Goal: Navigation & Orientation: Find specific page/section

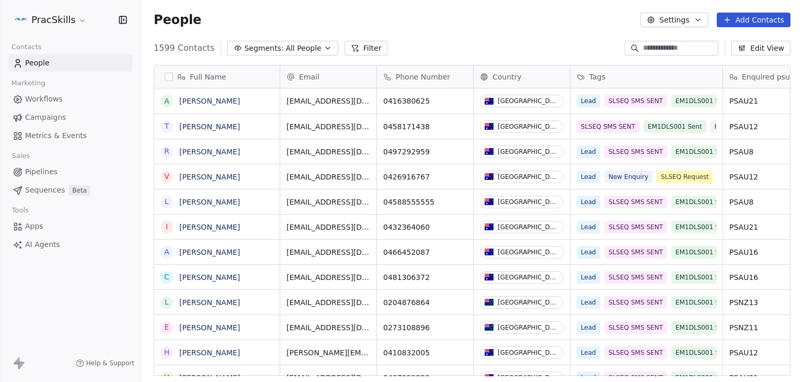
scroll to position [327, 653]
click at [25, 19] on html "PracSkills Contacts People Marketing Workflows Campaigns Metrics & Events Sales…" at bounding box center [401, 191] width 803 height 382
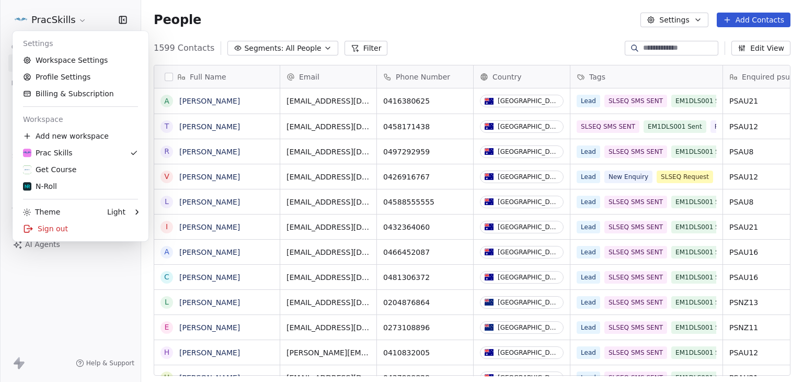
click at [253, 27] on html "PracSkills Contacts People Marketing Workflows Campaigns Metrics & Events Sales…" at bounding box center [401, 191] width 803 height 382
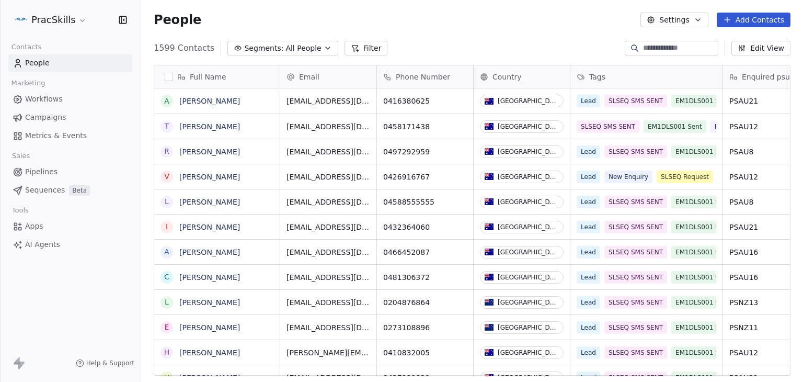
click at [43, 119] on span "Campaigns" at bounding box center [45, 117] width 41 height 11
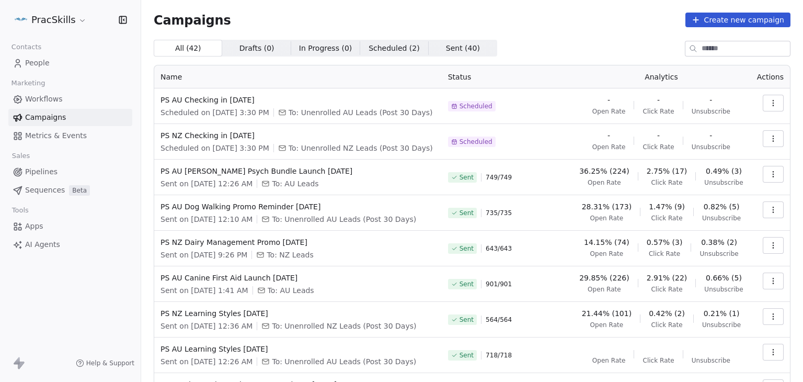
click at [77, 27] on html "PracSkills Contacts People Marketing Workflows Campaigns Metrics & Events Sales…" at bounding box center [401, 191] width 803 height 382
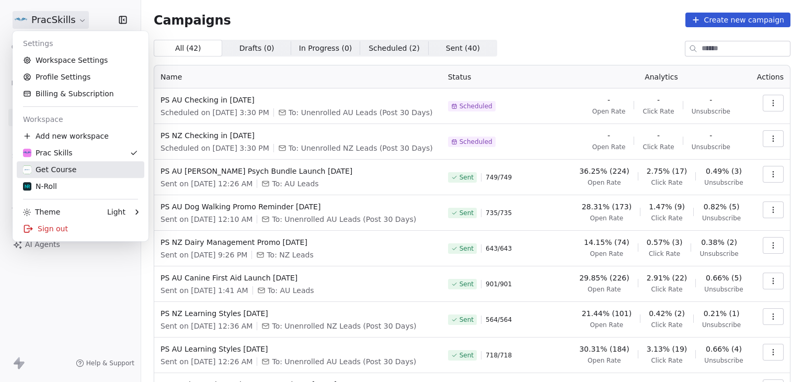
click at [77, 169] on div "Get Course" at bounding box center [80, 169] width 115 height 10
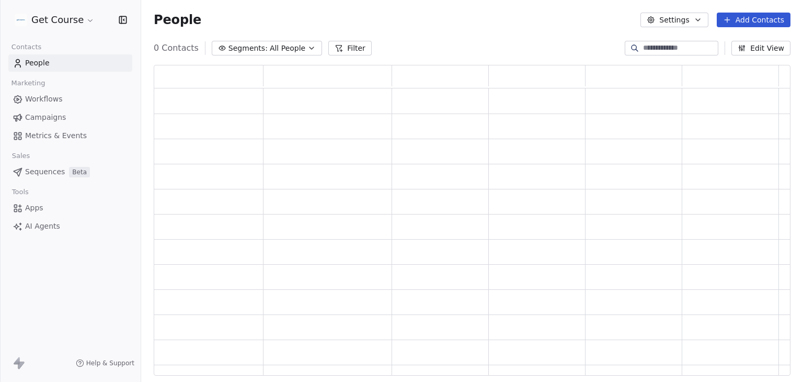
scroll to position [302, 628]
click at [67, 115] on link "Campaigns" at bounding box center [70, 117] width 124 height 17
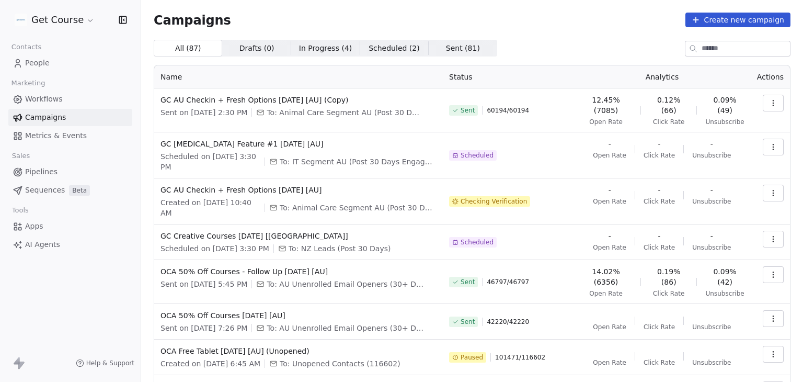
click at [588, 49] on div "All ( 87 ) All ( 87 ) Drafts ( 0 ) Drafts ( 0 ) In Progress ( 4 ) In Progress (…" at bounding box center [472, 48] width 637 height 17
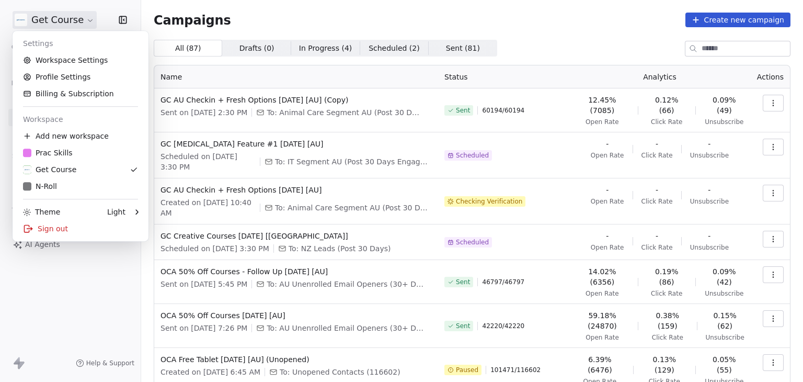
click at [80, 24] on html "Get Course Contacts People Marketing Workflows Campaigns Metrics & Events Sales…" at bounding box center [401, 191] width 803 height 382
click at [490, 18] on html "Get Course Contacts People Marketing Workflows Campaigns Metrics & Events Sales…" at bounding box center [401, 191] width 803 height 382
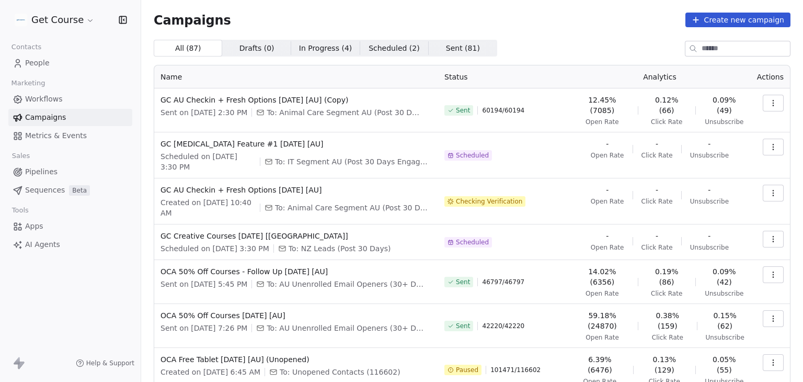
drag, startPoint x: 366, startPoint y: 193, endPoint x: 160, endPoint y: 195, distance: 205.4
click at [160, 195] on div "GC AU Checkin + Fresh Options [DATE] [AU] Created on [DATE] 10:40 AM To: Animal…" at bounding box center [295, 200] width 271 height 33
copy span "GC AU Checkin + Fresh Options [DATE] [AU]"
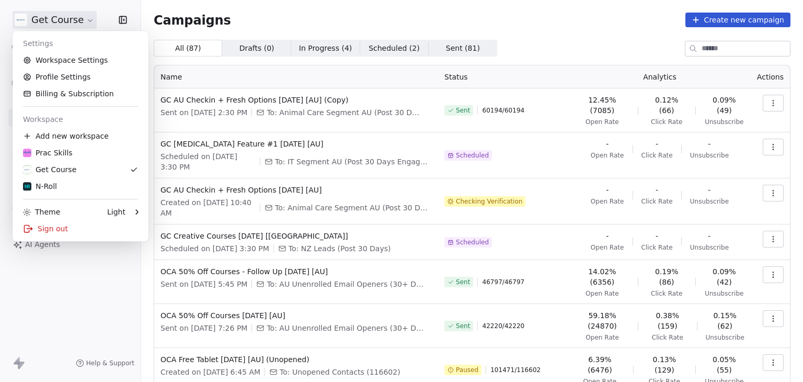
click at [80, 19] on html "Get Course Contacts People Marketing Workflows Campaigns Metrics & Events Sales…" at bounding box center [401, 191] width 803 height 382
click at [74, 225] on div "Sign out" at bounding box center [81, 228] width 128 height 17
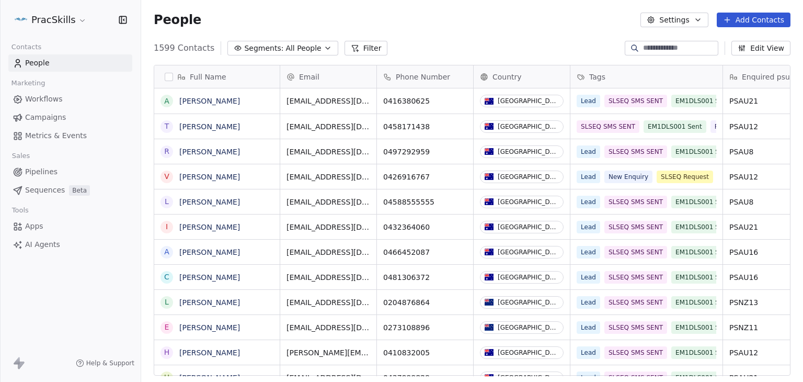
scroll to position [8, 8]
click at [8, 21] on div "PracSkills" at bounding box center [70, 20] width 141 height 40
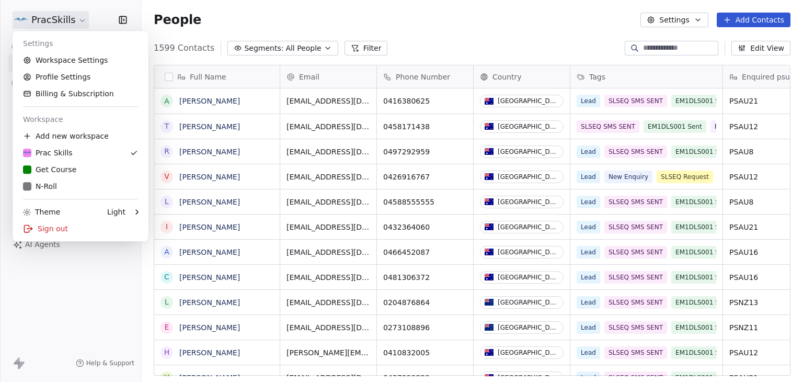
click at [21, 19] on html "PracSkills Contacts People Marketing Workflows Campaigns Metrics & Events Sales…" at bounding box center [401, 191] width 803 height 382
click at [38, 227] on div "Sign out" at bounding box center [81, 228] width 128 height 17
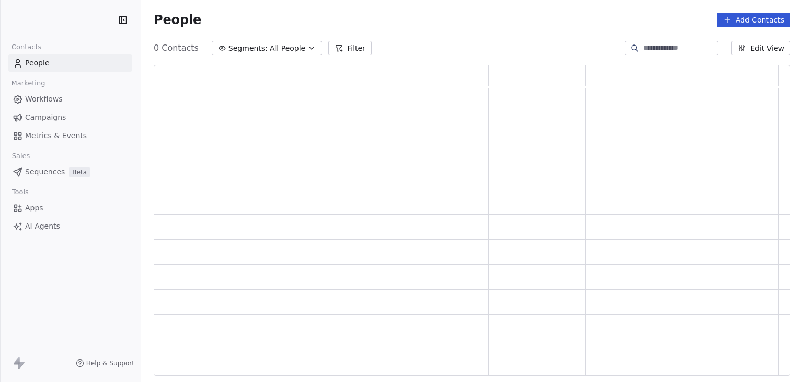
scroll to position [302, 628]
